Goal: Use online tool/utility: Utilize a website feature to perform a specific function

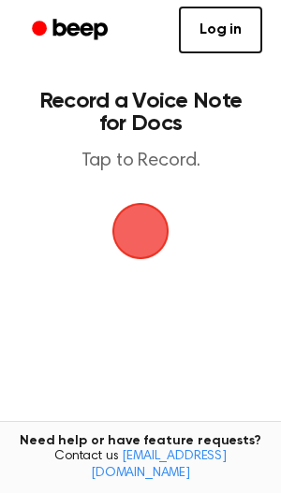
click at [124, 227] on span "button" at bounding box center [140, 231] width 72 height 72
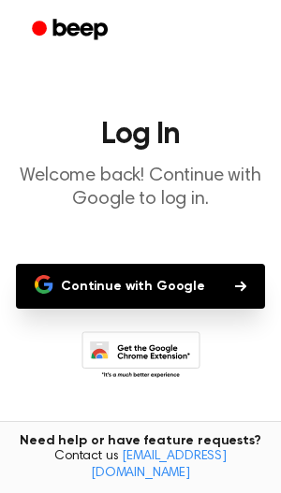
click at [130, 279] on button "Continue with Google" at bounding box center [140, 286] width 249 height 45
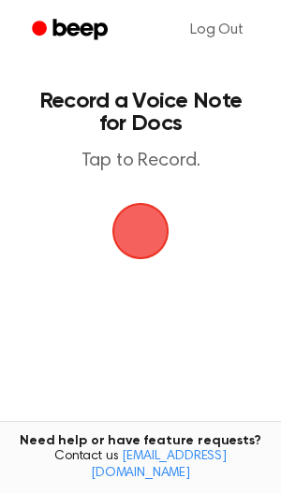
click at [131, 214] on span "button" at bounding box center [141, 231] width 64 height 64
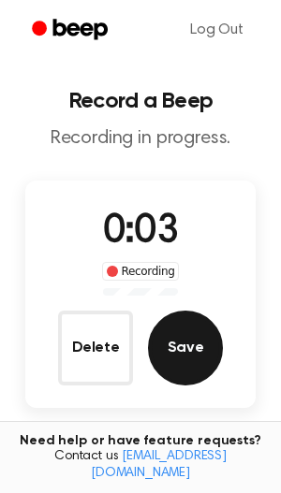
click at [175, 344] on button "Save" at bounding box center [185, 348] width 75 height 75
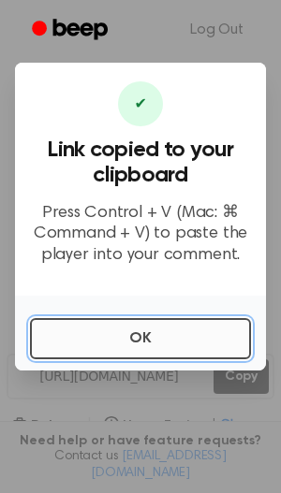
click at [174, 343] on button "OK" at bounding box center [140, 338] width 221 height 41
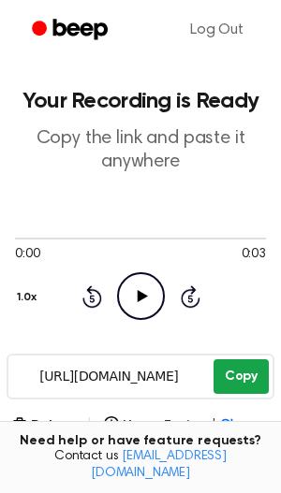
click at [221, 373] on button "Copy" at bounding box center [240, 376] width 55 height 35
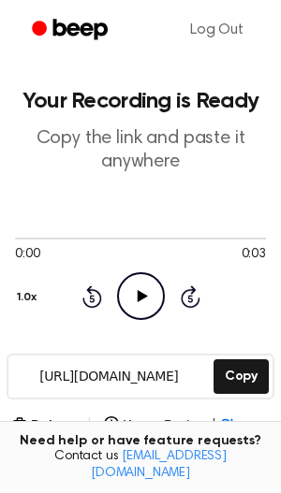
click at [127, 293] on icon "Play Audio" at bounding box center [141, 296] width 48 height 48
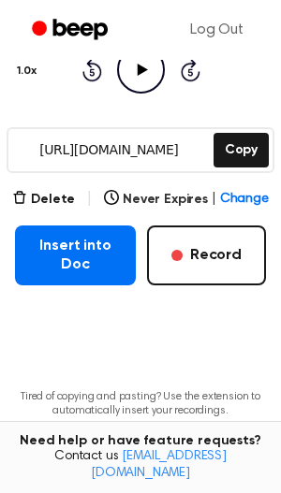
scroll to position [241, 0]
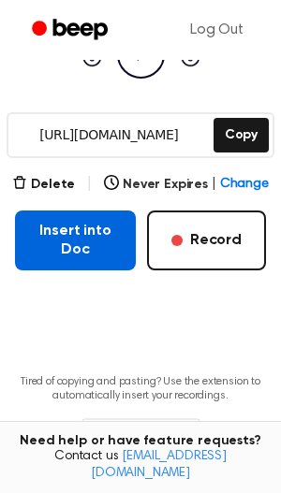
click at [115, 256] on button "Insert into Doc" at bounding box center [75, 241] width 121 height 60
click at [43, 224] on button "Insert into Doc" at bounding box center [75, 241] width 121 height 60
click at [99, 243] on button "Insert into Doc" at bounding box center [75, 241] width 121 height 60
click at [75, 226] on button "Insert into Doc" at bounding box center [75, 241] width 121 height 60
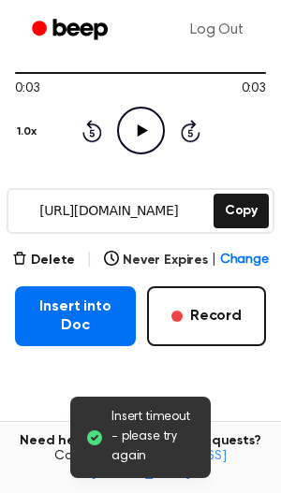
scroll to position [168, 0]
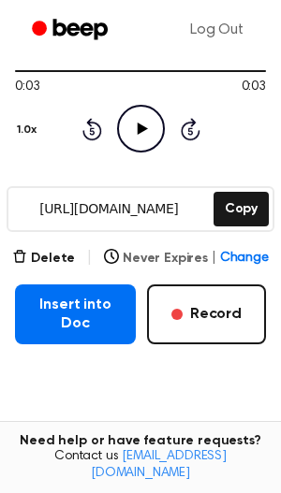
click at [231, 253] on span "Change" at bounding box center [244, 259] width 49 height 20
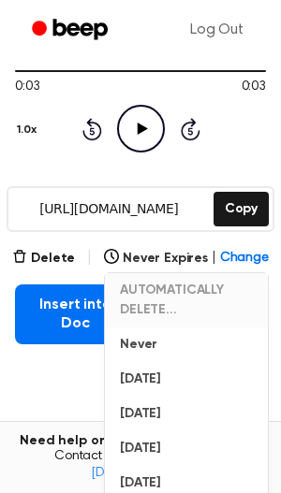
scroll to position [330, 0]
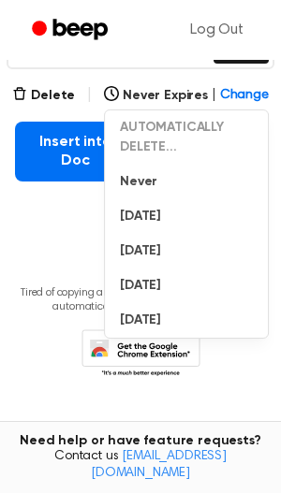
click at [53, 239] on main "Your Recording is Ready Copy the link and paste it anywhere 0:03 0:03 Your brow…" at bounding box center [140, 52] width 281 height 764
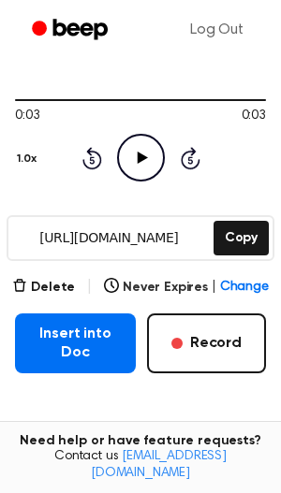
scroll to position [138, 0]
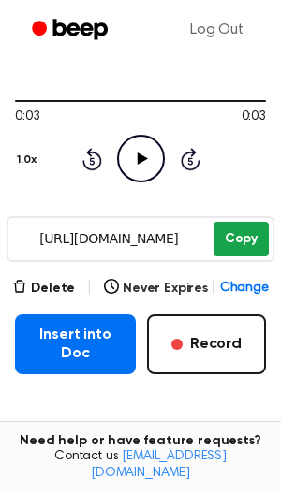
click at [252, 230] on button "Copy" at bounding box center [240, 239] width 55 height 35
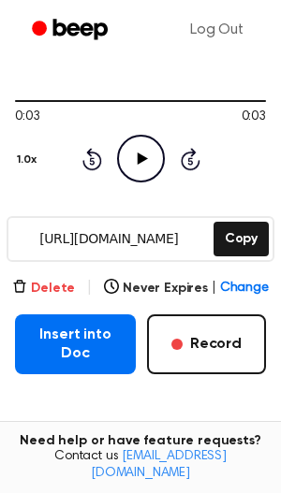
click at [40, 291] on button "Delete" at bounding box center [43, 289] width 63 height 20
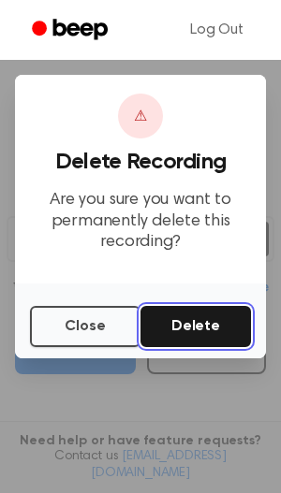
click at [181, 326] on button "Delete" at bounding box center [195, 326] width 110 height 41
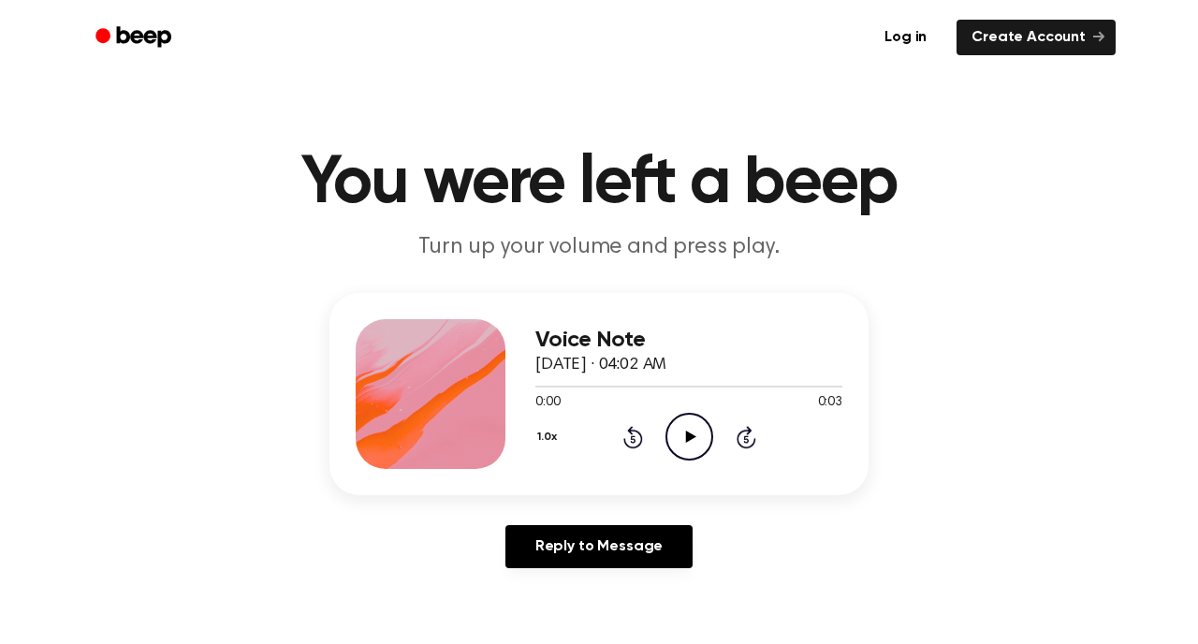
click at [683, 434] on icon "Play Audio" at bounding box center [689, 437] width 48 height 48
